Goal: Obtain resource: Download file/media

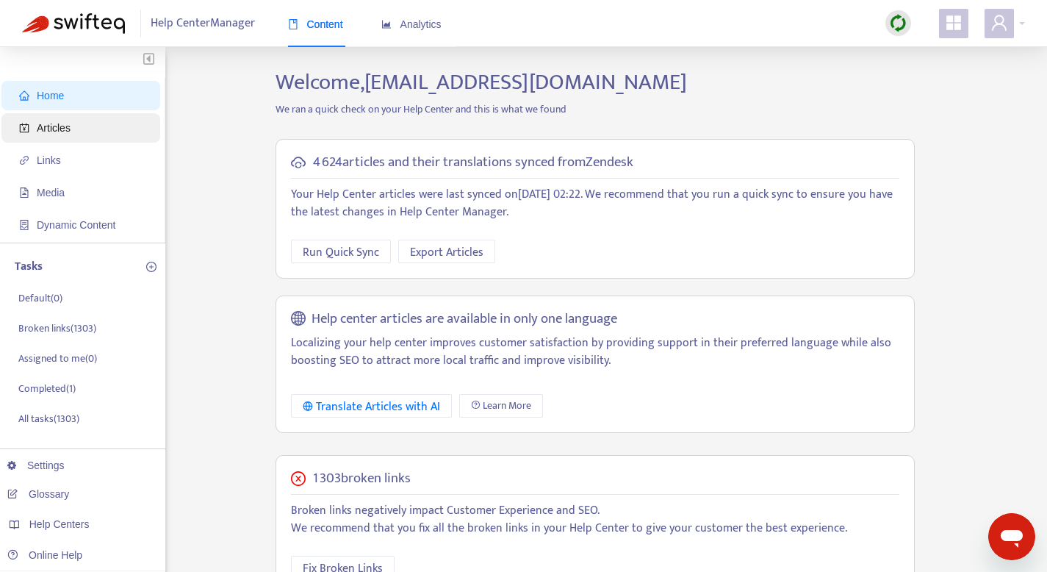
click at [107, 132] on span "Articles" at bounding box center [83, 127] width 129 height 29
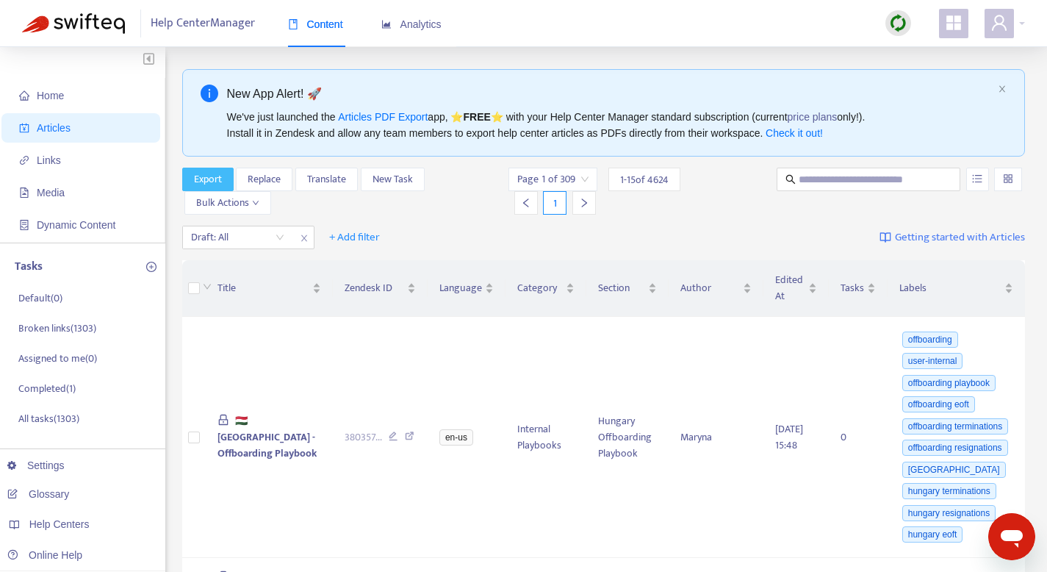
click at [221, 181] on span "Export" at bounding box center [208, 179] width 28 height 16
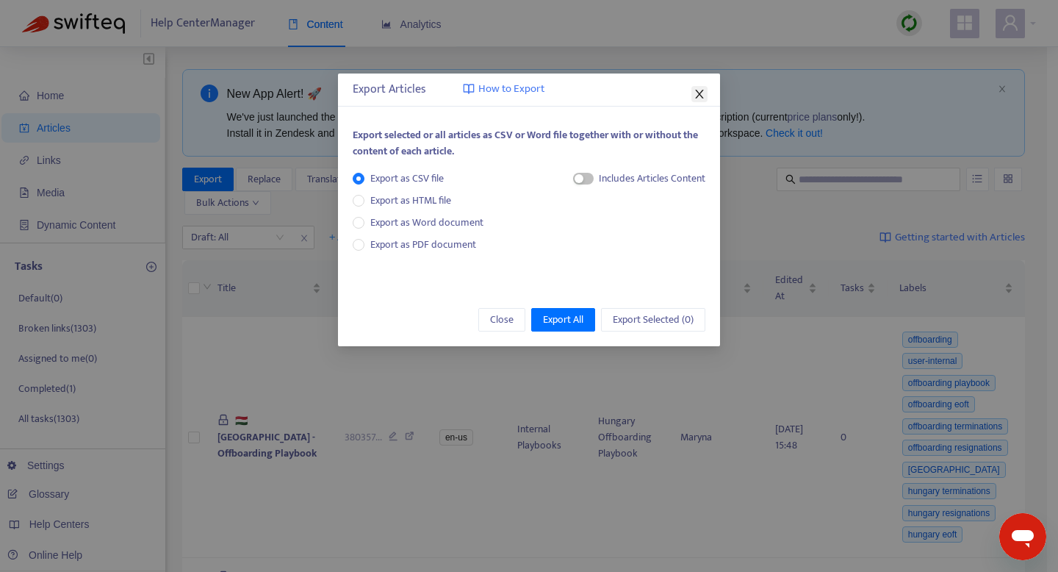
click at [692, 88] on span "Close" at bounding box center [700, 94] width 16 height 12
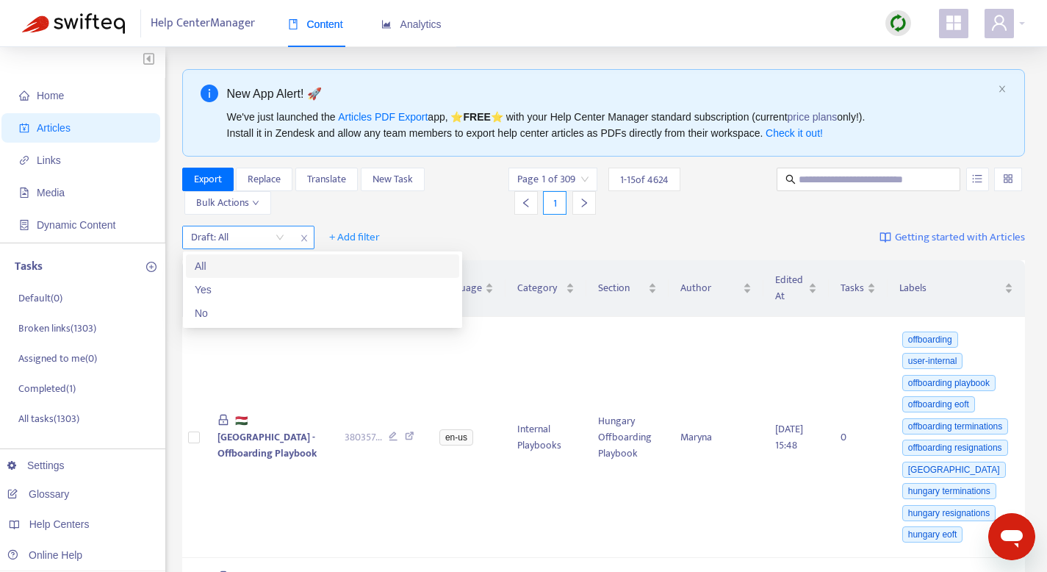
click at [270, 237] on input "search" at bounding box center [237, 237] width 93 height 22
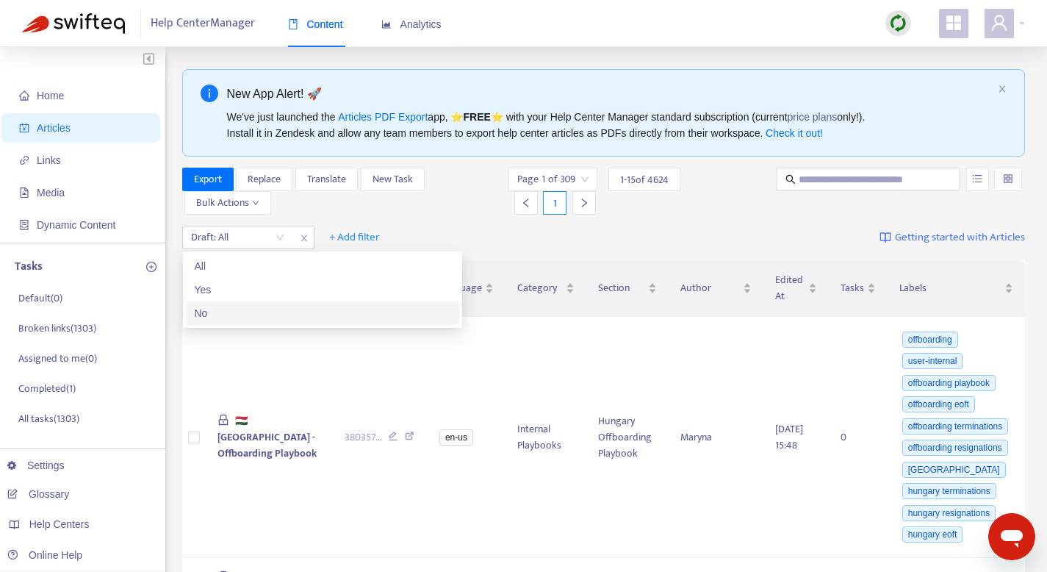
click at [245, 310] on div "No" at bounding box center [323, 313] width 256 height 16
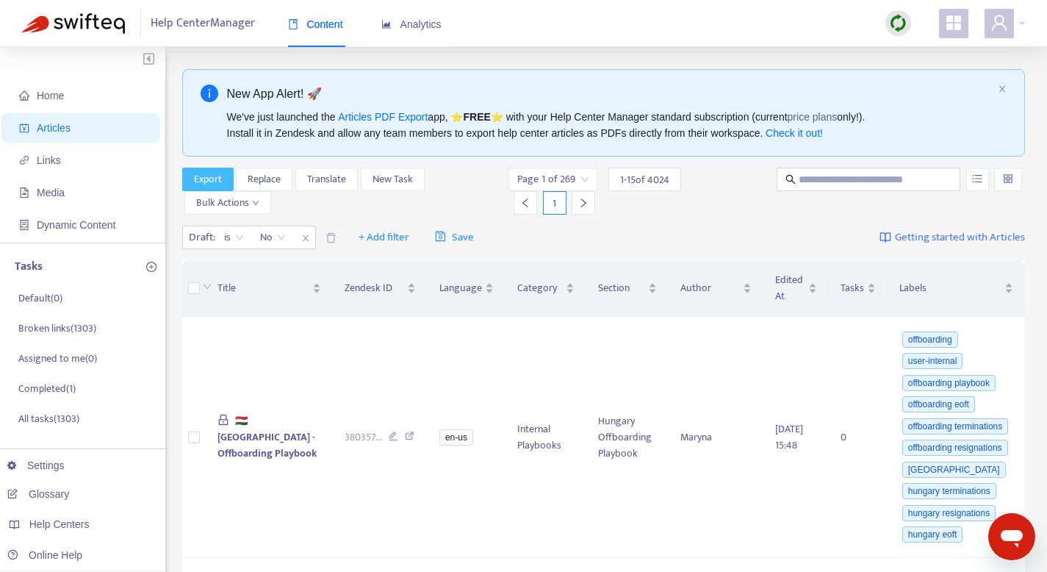
click at [205, 179] on span "Export" at bounding box center [208, 179] width 28 height 16
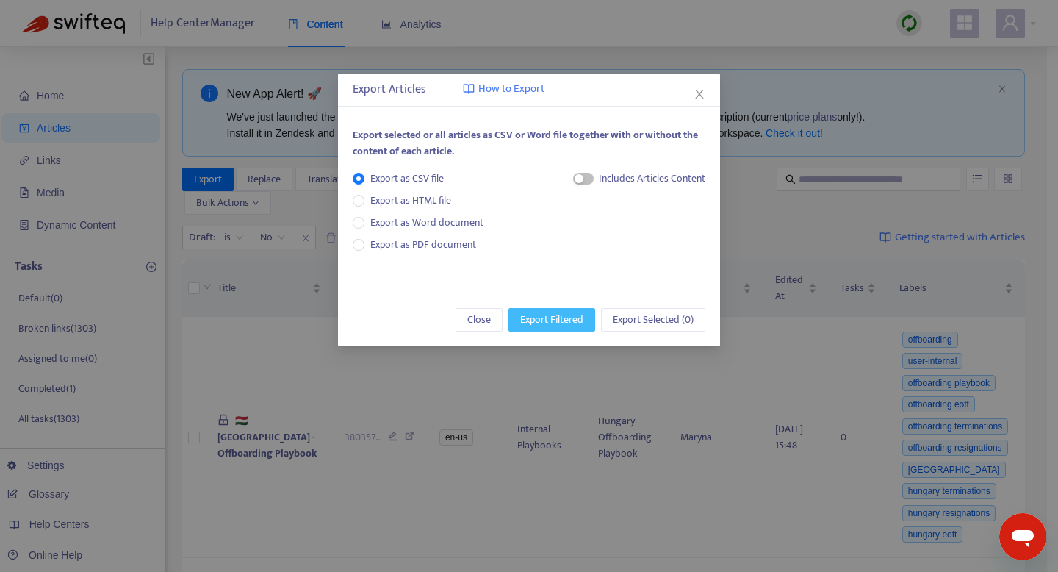
click at [540, 314] on span "Export Filtered" at bounding box center [551, 320] width 63 height 16
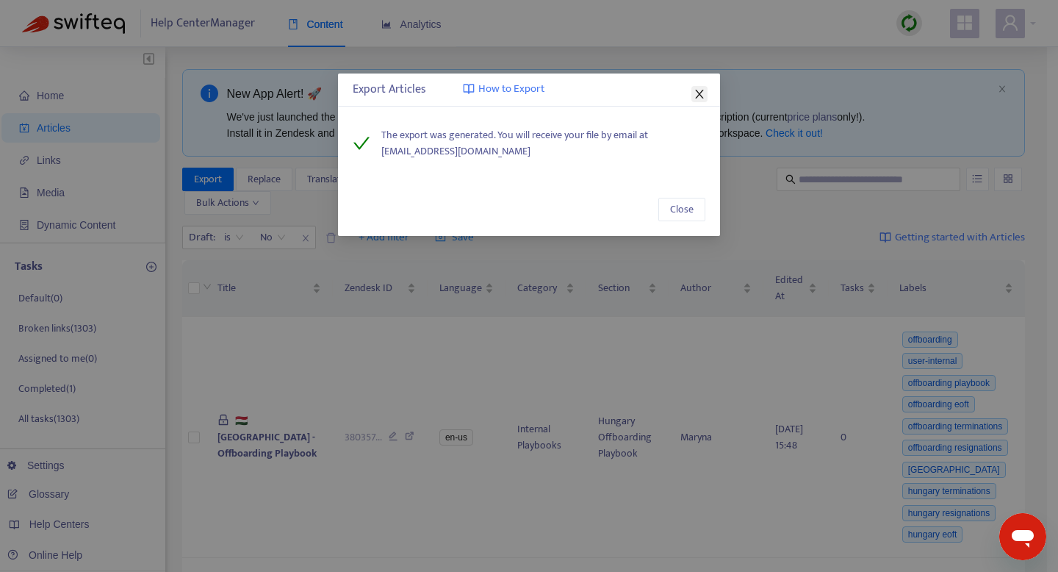
click at [696, 95] on icon "close" at bounding box center [700, 94] width 12 height 12
